Goal: Task Accomplishment & Management: Complete application form

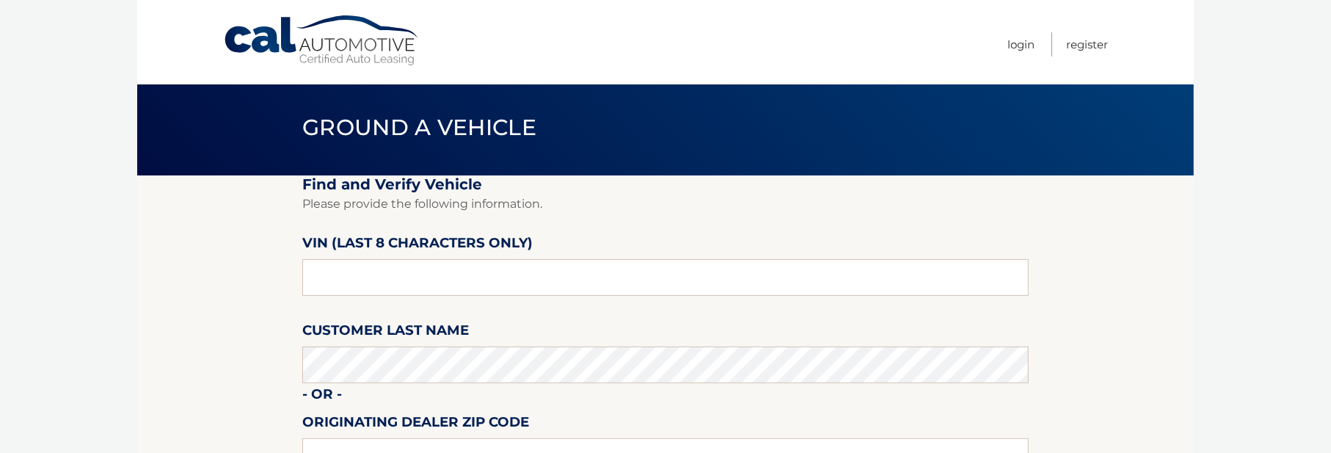
scroll to position [73, 0]
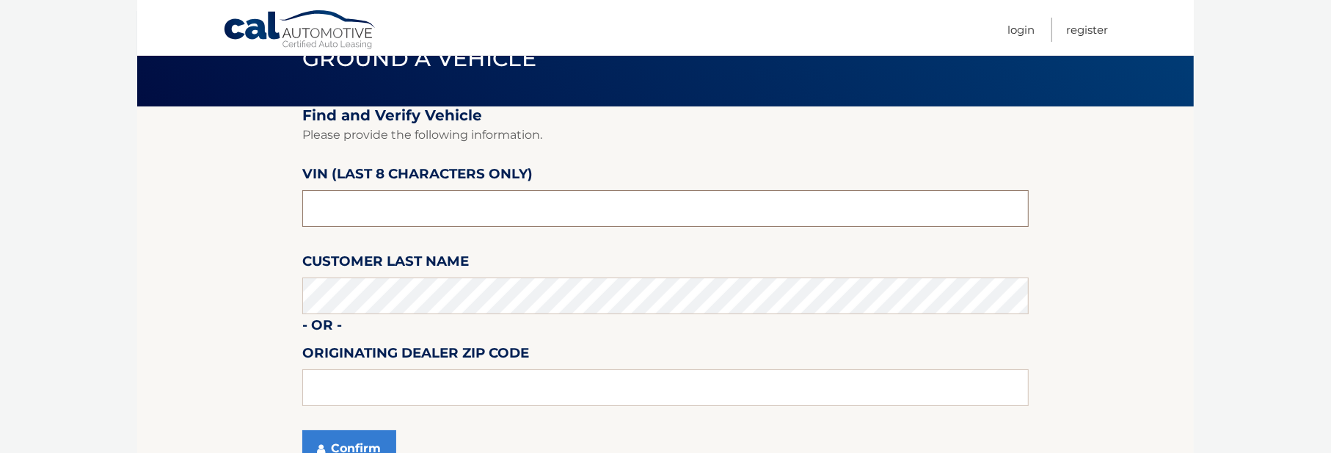
click at [348, 219] on input "text" at bounding box center [665, 208] width 726 height 37
click at [317, 211] on input "text" at bounding box center [665, 208] width 726 height 37
drag, startPoint x: 213, startPoint y: 223, endPoint x: 236, endPoint y: 238, distance: 28.1
click at [215, 221] on section "Find and Verify Vehicle Please provide the following information. VIN (last 8 c…" at bounding box center [665, 295] width 1056 height 378
click at [281, 234] on section "Find and Verify Vehicle Please provide the following information. VIN (last 8 c…" at bounding box center [665, 295] width 1056 height 378
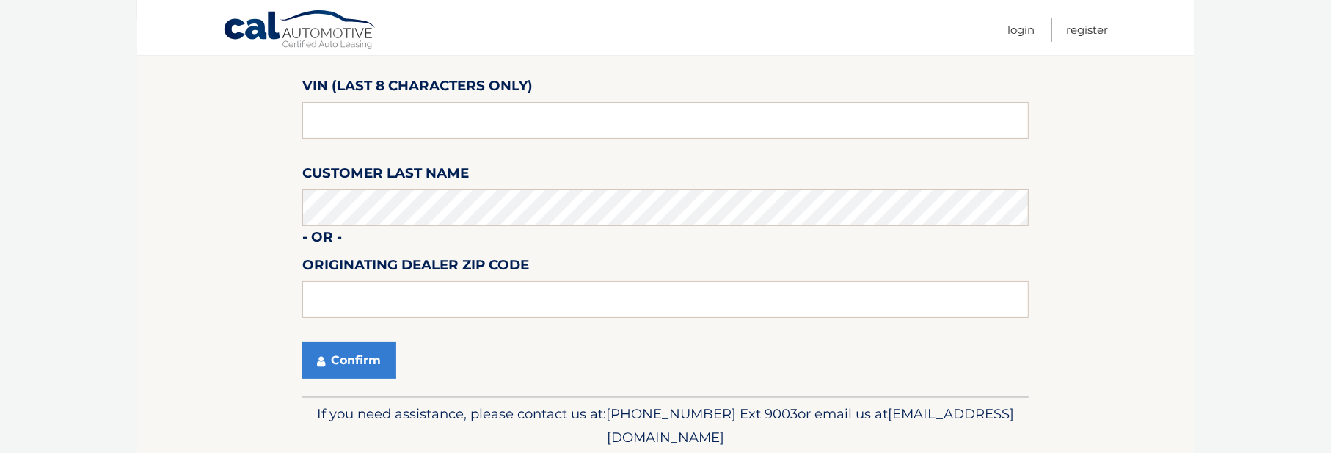
scroll to position [215, 0]
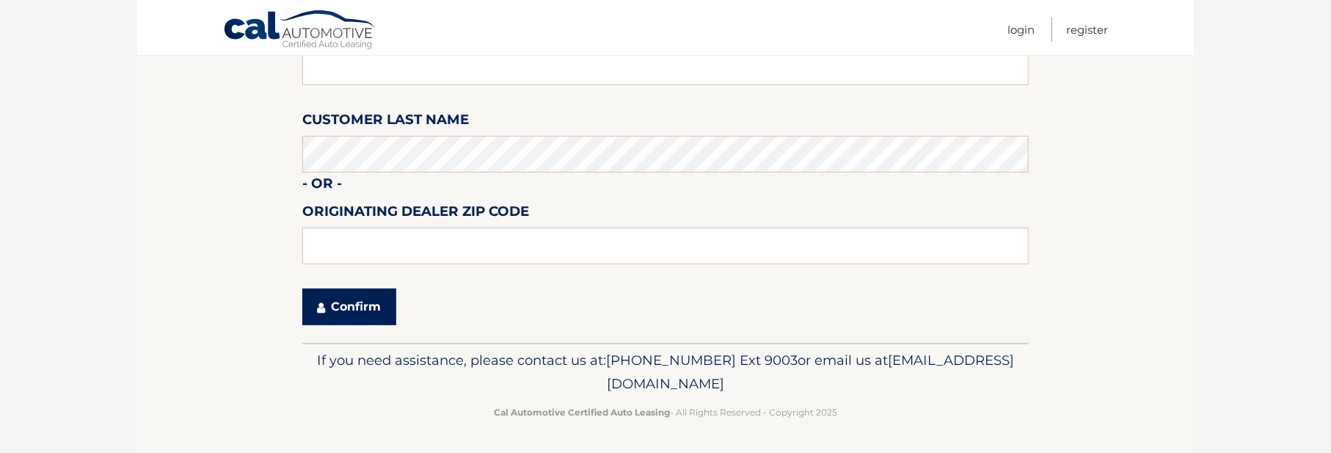
click at [372, 301] on button "Confirm" at bounding box center [349, 306] width 94 height 37
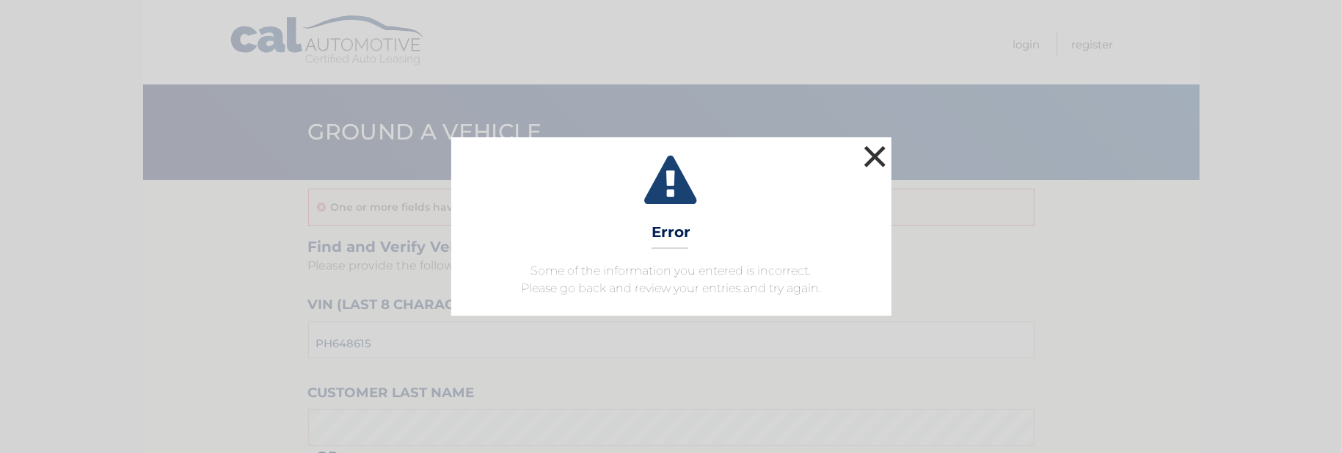
click at [875, 151] on button "×" at bounding box center [874, 156] width 29 height 29
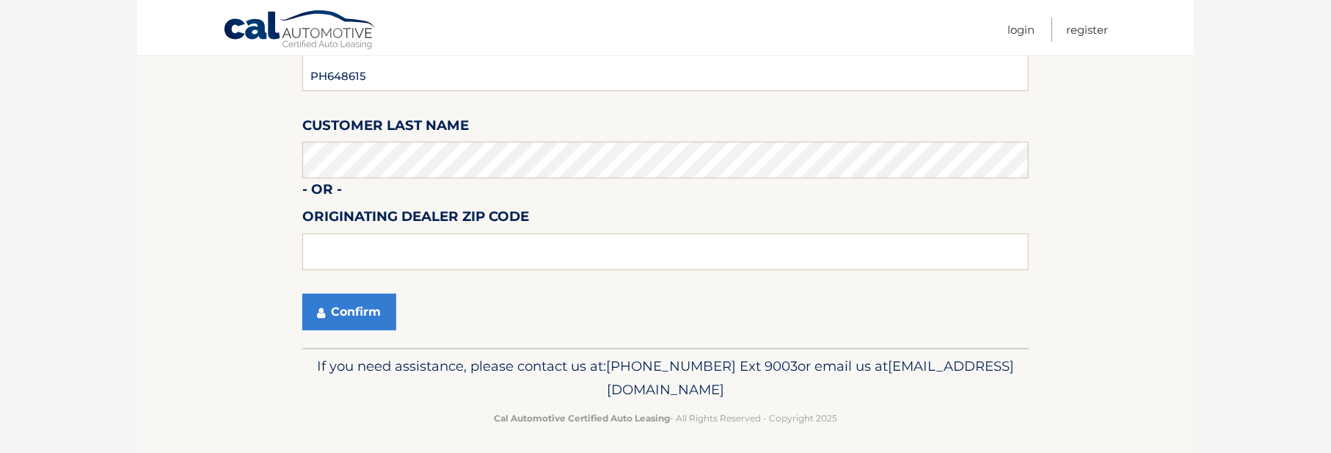
scroll to position [273, 0]
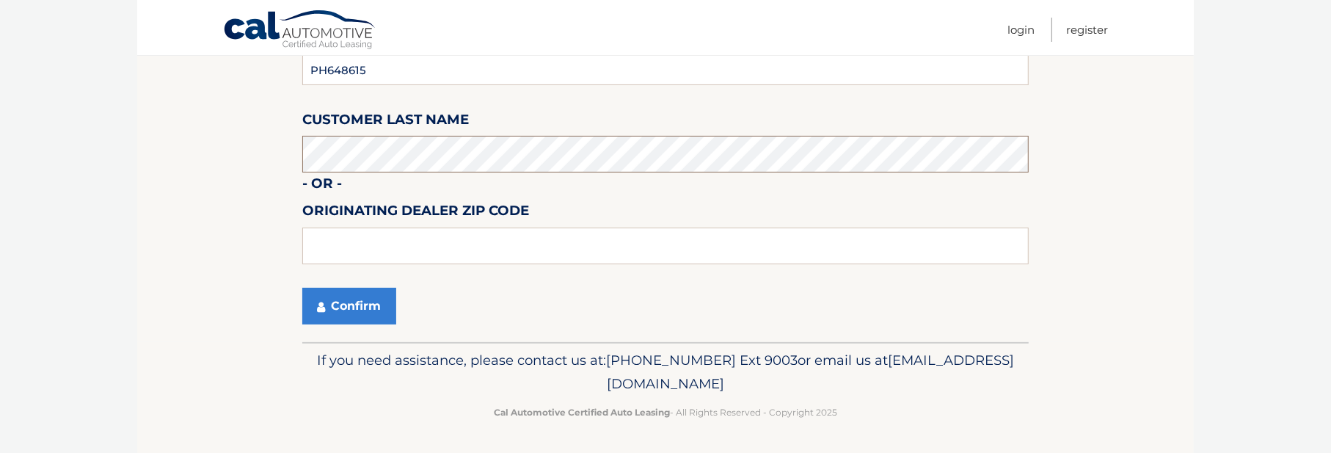
click at [277, 150] on section "One or more fields have an error. Find and Verify Vehicle Please provide the fo…" at bounding box center [665, 124] width 1056 height 435
click at [330, 257] on input "text" at bounding box center [665, 245] width 726 height 37
type input "33441"
click at [372, 301] on button "Confirm" at bounding box center [349, 306] width 94 height 37
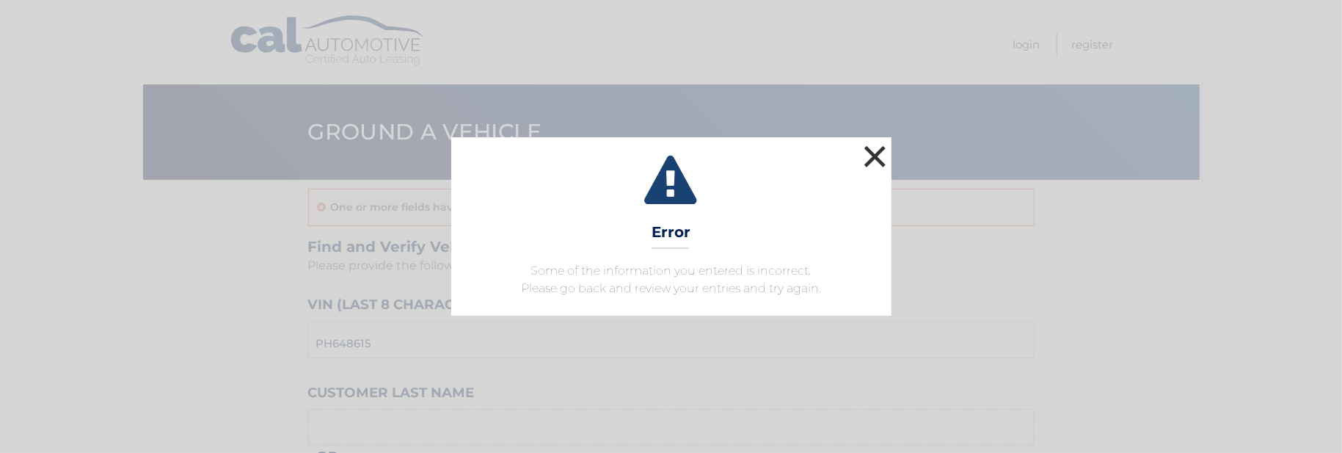
click at [869, 150] on button "×" at bounding box center [874, 156] width 29 height 29
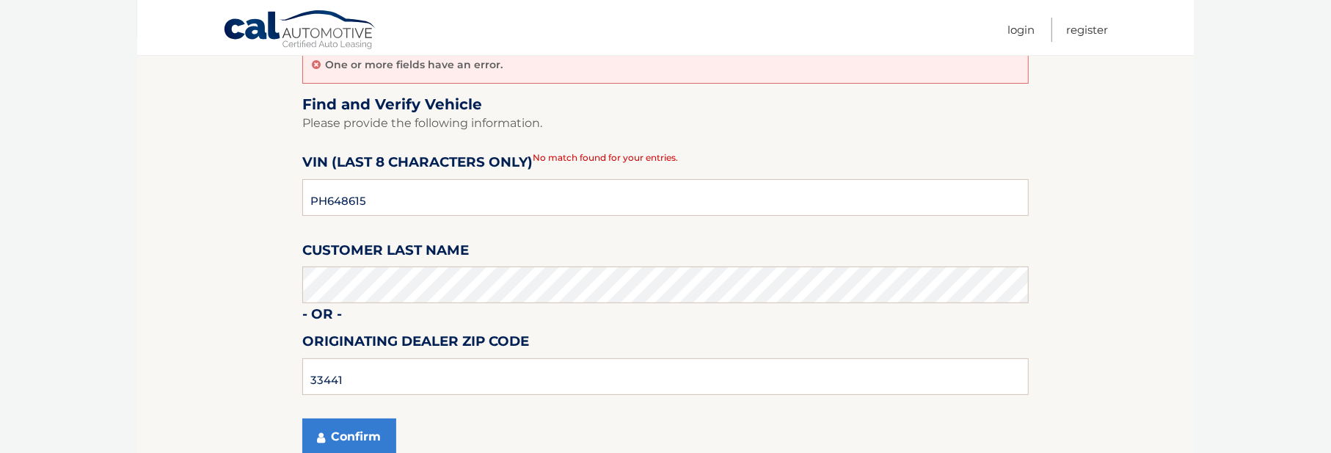
scroll to position [147, 0]
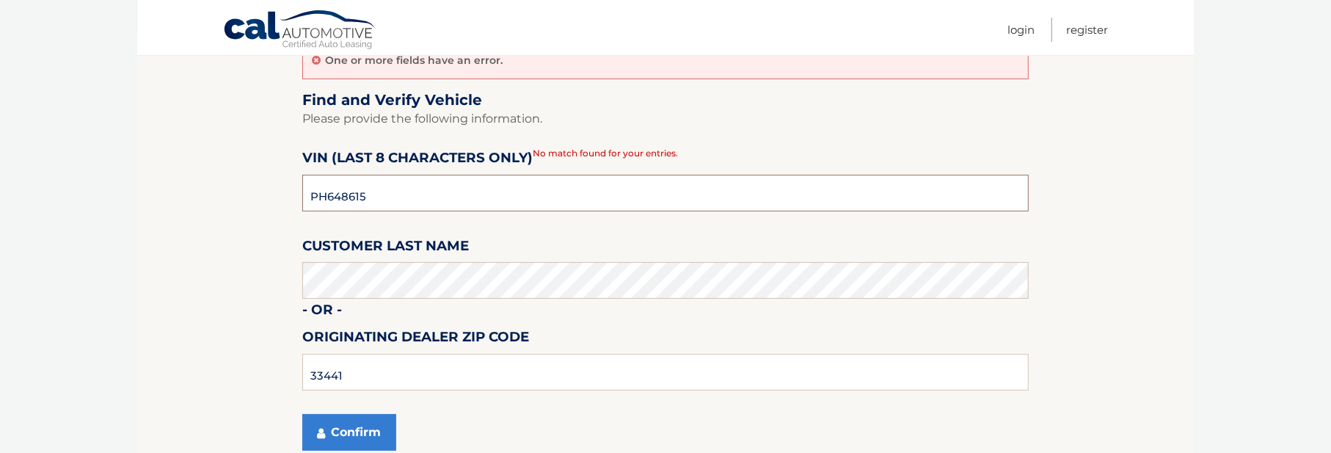
click at [338, 196] on input "PH648615" at bounding box center [665, 193] width 726 height 37
click at [203, 205] on section "One or more fields have an error. Find and Verify Vehicle Please provide the fo…" at bounding box center [665, 250] width 1056 height 435
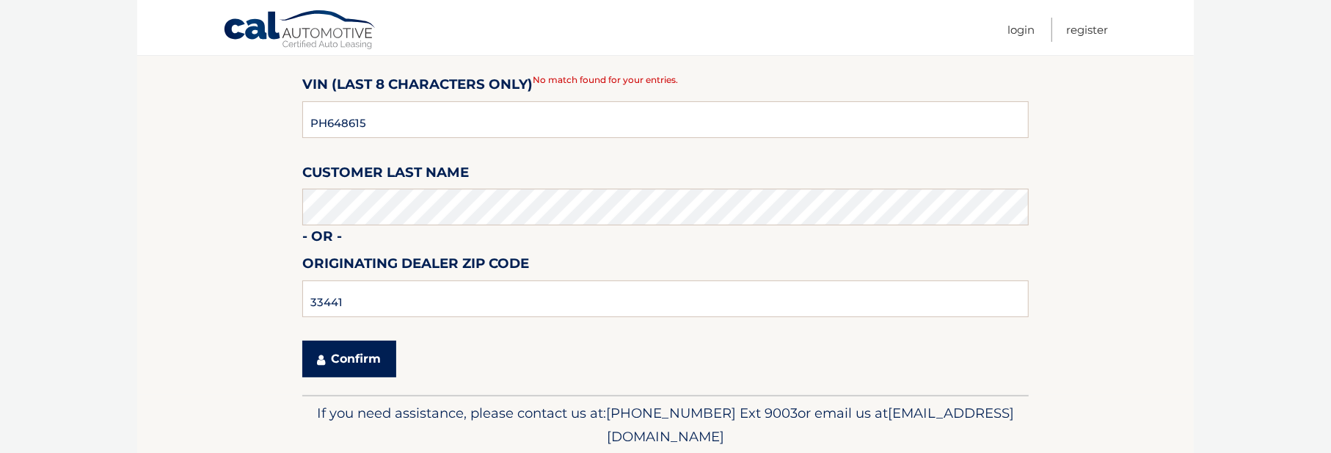
click at [362, 357] on button "Confirm" at bounding box center [349, 358] width 94 height 37
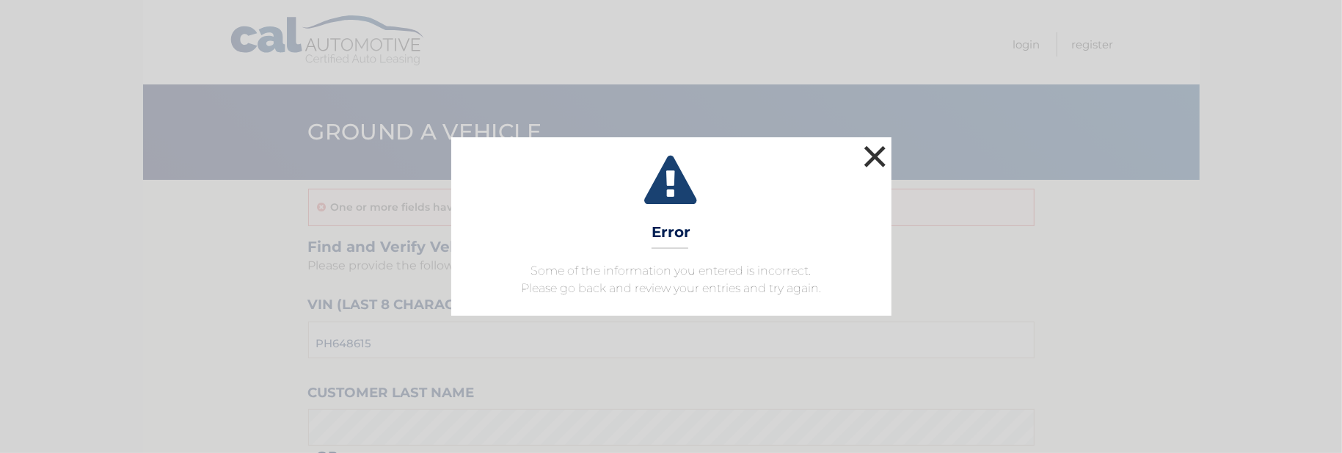
click at [876, 153] on button "×" at bounding box center [874, 156] width 29 height 29
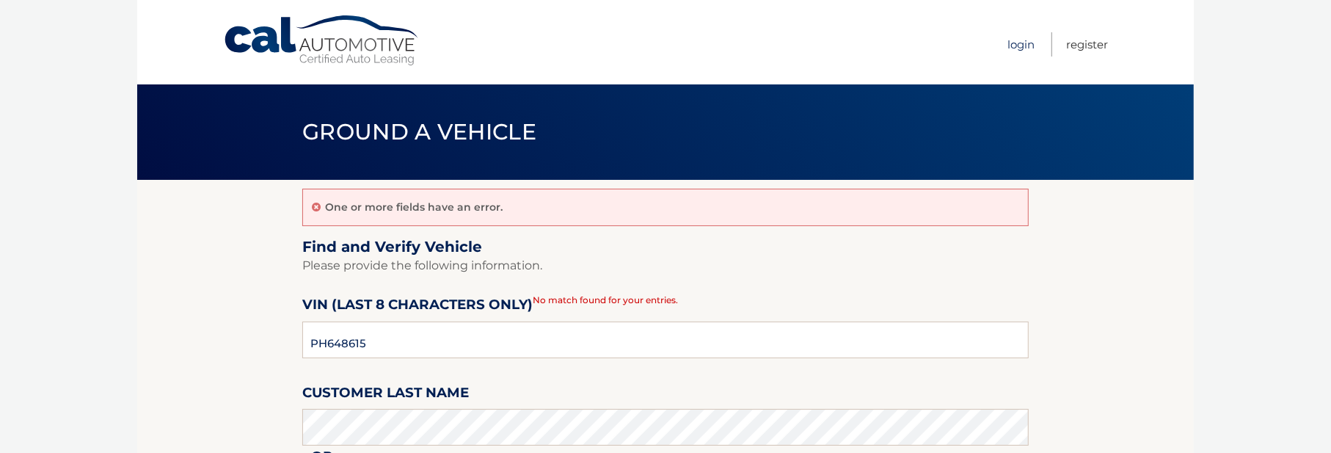
click at [1013, 40] on link "Login" at bounding box center [1020, 44] width 27 height 24
